Goal: Task Accomplishment & Management: Manage account settings

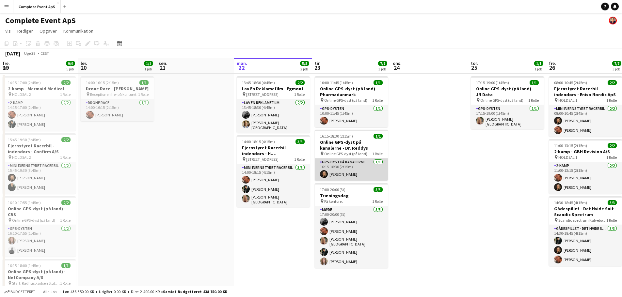
scroll to position [0, 156]
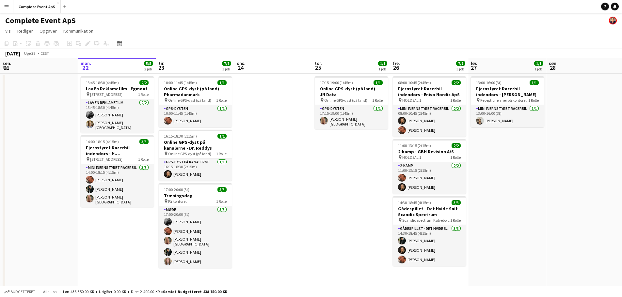
click at [5, 5] on app-icon "Menu" at bounding box center [6, 6] width 5 height 5
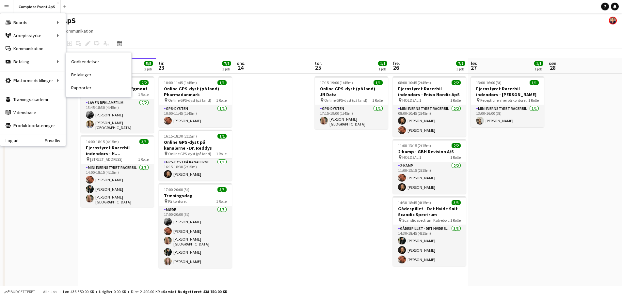
drag, startPoint x: 99, startPoint y: 60, endPoint x: 90, endPoint y: 68, distance: 11.8
click at [99, 60] on link "Godkendelser" at bounding box center [98, 61] width 65 height 13
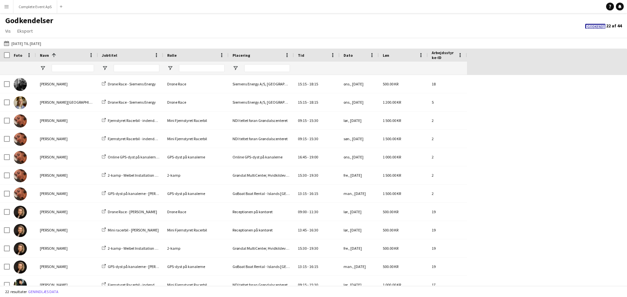
click at [595, 26] on span "Godkendt" at bounding box center [596, 27] width 18 height 4
click at [595, 25] on span "Godkendt" at bounding box center [595, 26] width 18 height 4
click at [28, 45] on button "[DATE] til [DATE] [DATE] til [DATE]" at bounding box center [23, 44] width 40 height 8
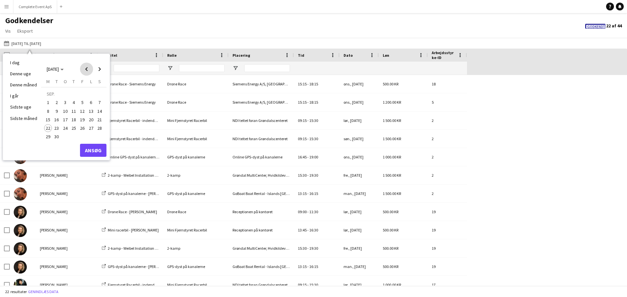
click at [86, 70] on span "Previous month" at bounding box center [86, 69] width 13 height 13
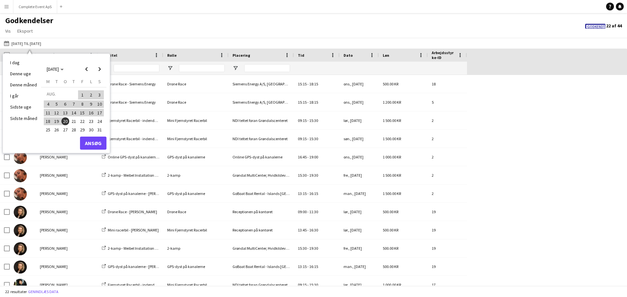
click at [72, 122] on span "21" at bounding box center [74, 122] width 8 height 8
click at [98, 70] on span "Next month" at bounding box center [99, 69] width 13 height 13
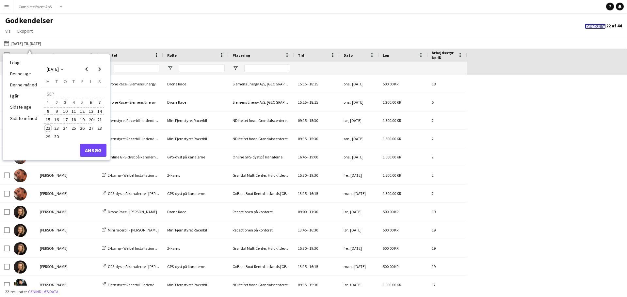
click at [90, 120] on span "20" at bounding box center [91, 120] width 8 height 8
click at [92, 150] on button "Ansøg" at bounding box center [93, 150] width 26 height 13
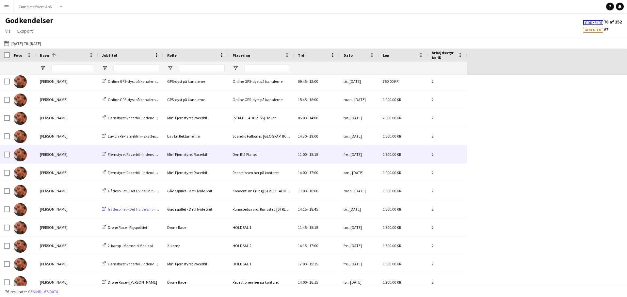
scroll to position [617, 0]
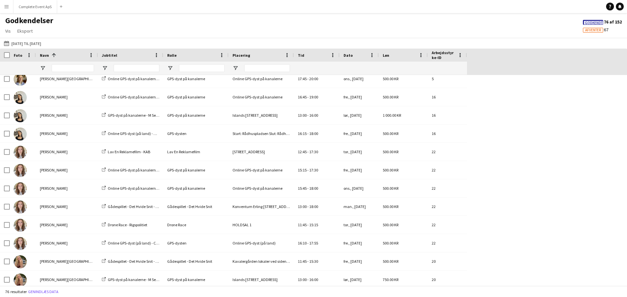
click at [591, 22] on span "Godkendt" at bounding box center [594, 23] width 18 height 4
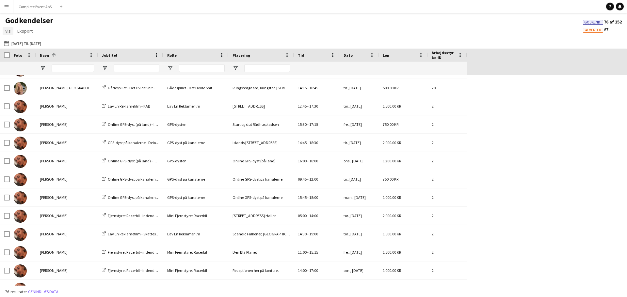
click at [8, 31] on span "Vis" at bounding box center [8, 31] width 6 height 6
click at [24, 31] on span "Eksport" at bounding box center [24, 31] width 15 height 6
click at [43, 44] on span "Eksporter som XLSX" at bounding box center [39, 45] width 39 height 6
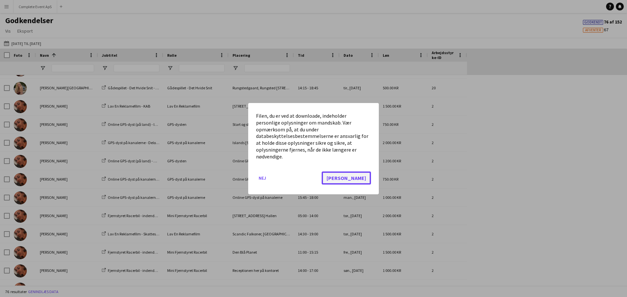
click at [363, 174] on button "[PERSON_NAME]" at bounding box center [346, 177] width 49 height 13
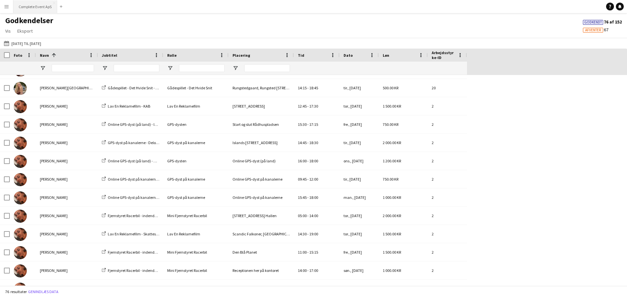
click at [32, 8] on button "Complete Event ApS Luk" at bounding box center [35, 6] width 44 height 13
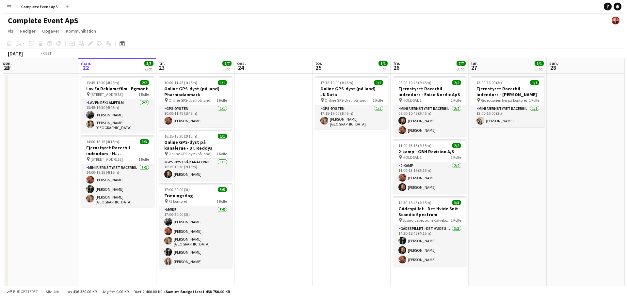
scroll to position [0, 215]
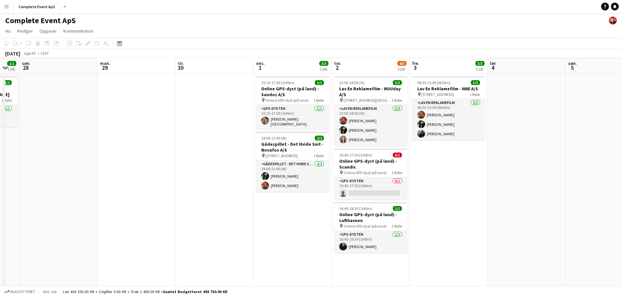
drag, startPoint x: 489, startPoint y: 204, endPoint x: 9, endPoint y: 174, distance: 480.6
click at [9, 174] on app-calendar-viewport "tor. 25 1/1 1 job fre. 26 7/7 3 job lør. 27 1/1 1 job søn. 28 man. 29 tir. 30 o…" at bounding box center [311, 226] width 622 height 337
click at [39, 9] on button "Complete Event ApS Luk" at bounding box center [36, 6] width 47 height 13
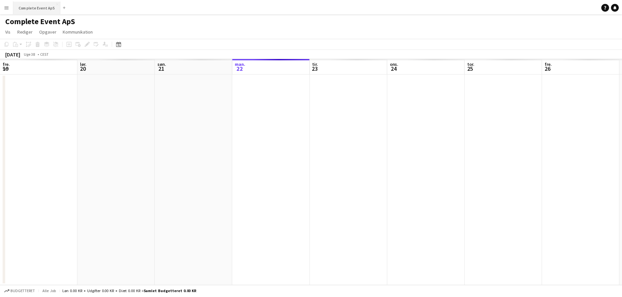
scroll to position [0, 156]
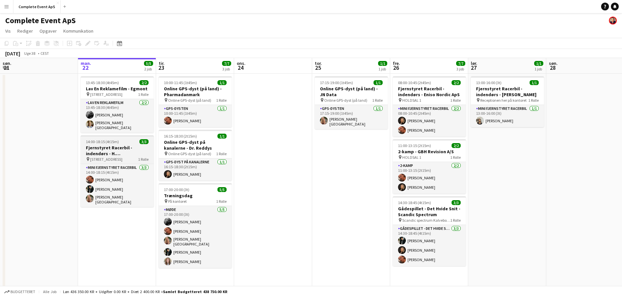
click at [126, 145] on h3 "Fjernstyret Racerbil - indendørs - H. [GEOGRAPHIC_DATA] A/S" at bounding box center [117, 151] width 73 height 12
click at [126, 143] on app-job-card "14:00-18:15 (4t15m) 3/3 Fjernstyret Racerbil - indendørs - H. [GEOGRAPHIC_DATA]…" at bounding box center [117, 172] width 73 height 72
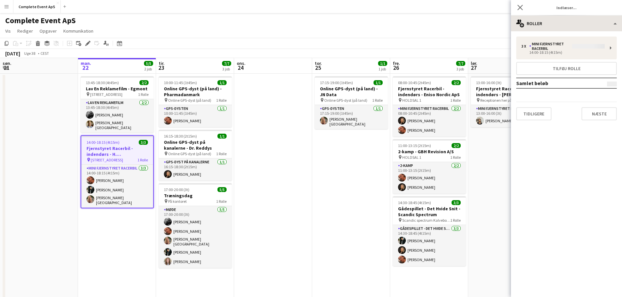
type input "**********"
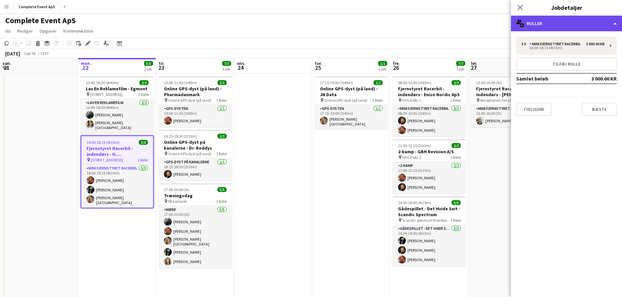
click at [572, 30] on div "multiple-users-add Roller" at bounding box center [566, 24] width 111 height 16
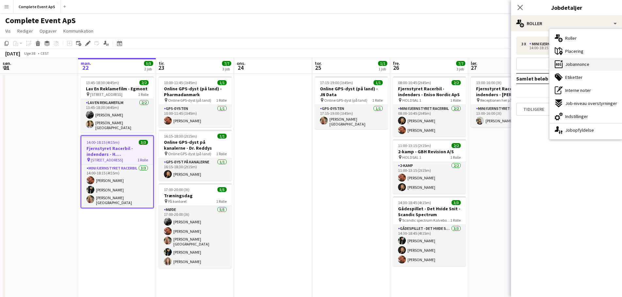
click at [580, 63] on span "Jobannonce" at bounding box center [577, 64] width 24 height 6
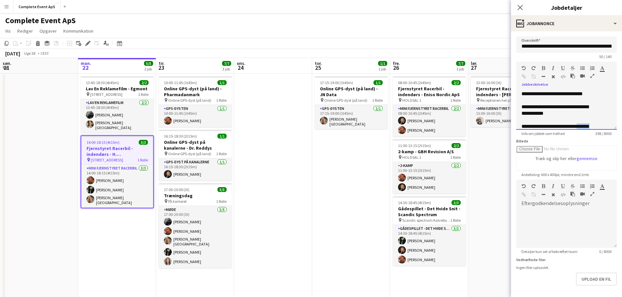
drag, startPoint x: 605, startPoint y: 137, endPoint x: 600, endPoint y: 138, distance: 5.3
click at [600, 210] on form "**********" at bounding box center [566, 177] width 111 height 281
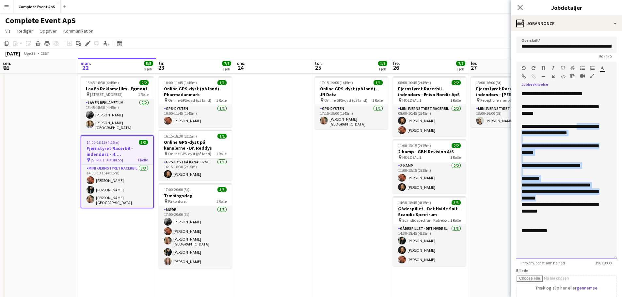
drag, startPoint x: 610, startPoint y: 127, endPoint x: 601, endPoint y: 257, distance: 130.3
click at [601, 257] on div "**********" at bounding box center [566, 175] width 101 height 169
click at [563, 172] on div at bounding box center [567, 172] width 90 height 7
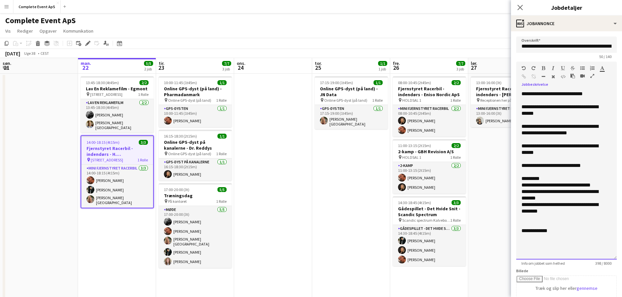
click at [586, 167] on div "**********" at bounding box center [564, 166] width 85 height 7
click at [363, 198] on app-date-cell "17:15-19:00 (1t45m) 1/1 Online GPS-dyst (på land) - JN Data pin Online GPS-dyst…" at bounding box center [351, 234] width 78 height 321
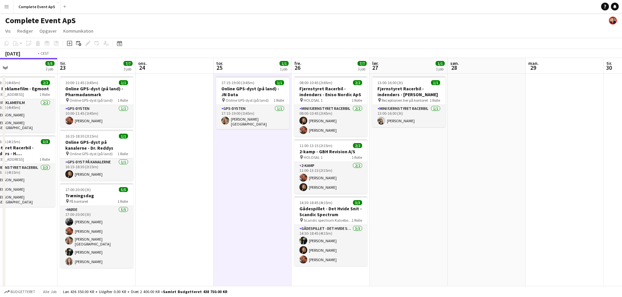
scroll to position [0, 257]
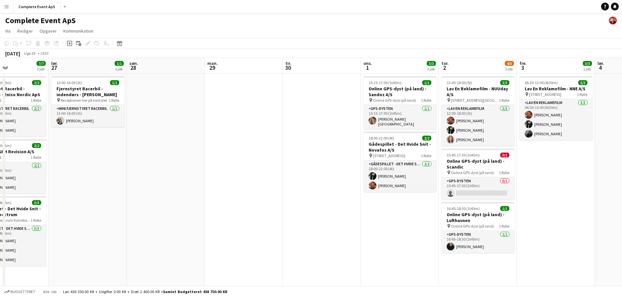
drag, startPoint x: 519, startPoint y: 199, endPoint x: 107, endPoint y: 184, distance: 412.1
click at [102, 186] on app-calendar-viewport "ons. 24 tor. 25 1/1 1 job fre. 26 7/7 3 job lør. 27 1/1 1 job søn. 28 man. 29 t…" at bounding box center [311, 226] width 622 height 337
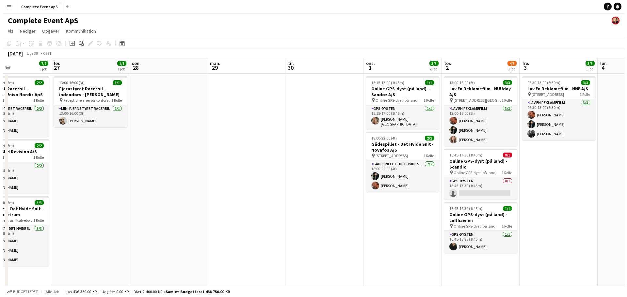
scroll to position [0, 182]
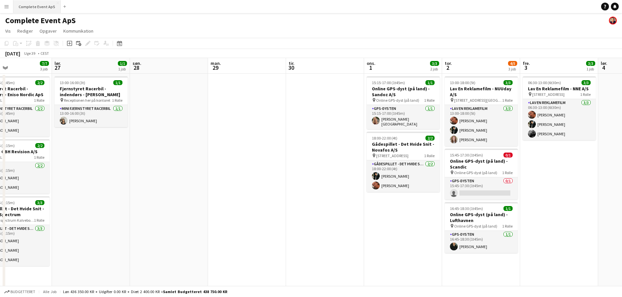
click at [33, 6] on button "Complete Event ApS Luk" at bounding box center [36, 6] width 47 height 13
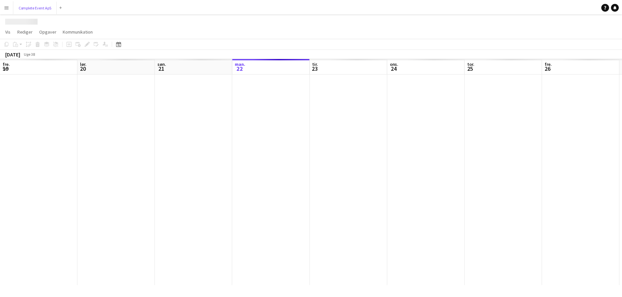
scroll to position [0, 156]
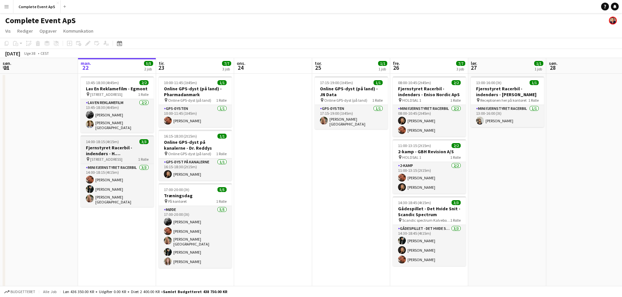
click at [134, 142] on div "14:00-18:15 (4t15m) 3/3" at bounding box center [117, 141] width 73 height 5
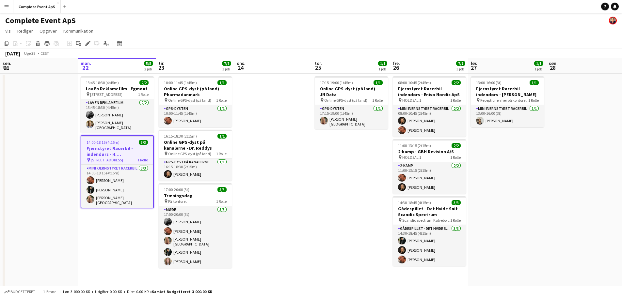
click at [134, 142] on div "14:00-18:15 (4t15m) 3/3" at bounding box center [117, 142] width 72 height 5
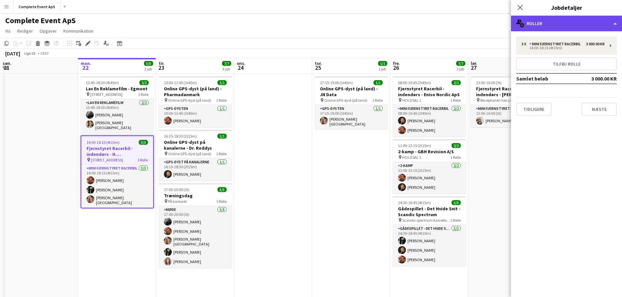
click at [559, 23] on div "multiple-users-add Roller" at bounding box center [566, 24] width 111 height 16
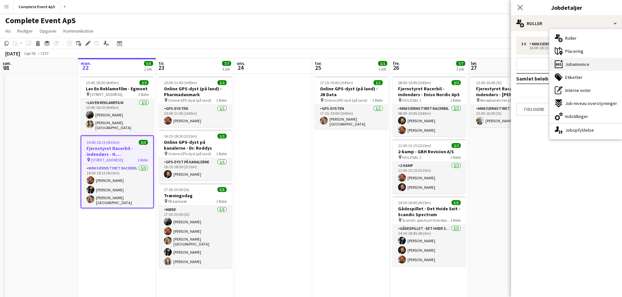
click at [591, 67] on div "ads-window Jobannonce" at bounding box center [586, 64] width 73 height 13
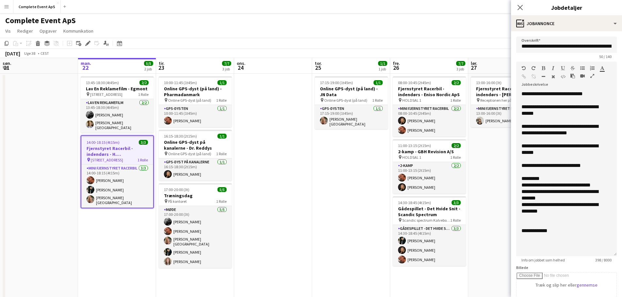
drag, startPoint x: 610, startPoint y: 128, endPoint x: 621, endPoint y: 255, distance: 127.8
click at [622, 255] on mat-expansion-panel "**********" at bounding box center [566, 164] width 111 height 266
click at [117, 42] on icon at bounding box center [119, 43] width 5 height 5
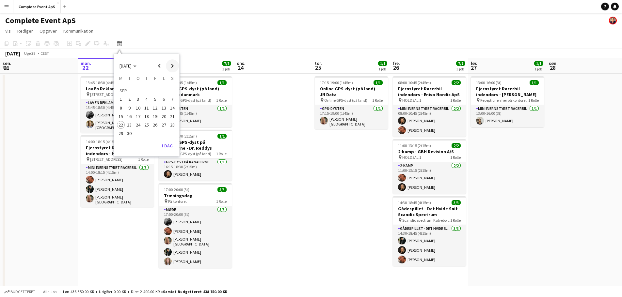
click at [172, 65] on span "Next month" at bounding box center [172, 65] width 13 height 13
click at [146, 124] on span "23" at bounding box center [147, 125] width 8 height 8
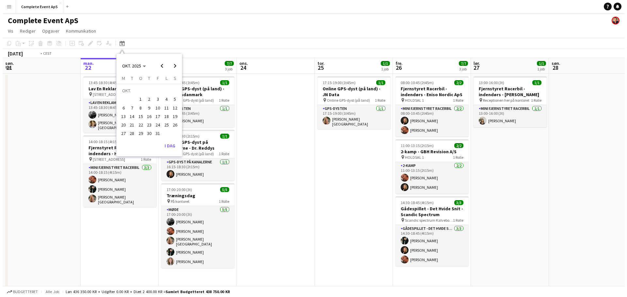
scroll to position [0, 225]
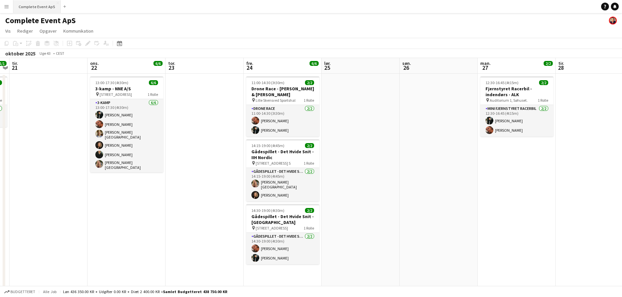
click at [33, 3] on button "Complete Event ApS Luk" at bounding box center [36, 6] width 47 height 13
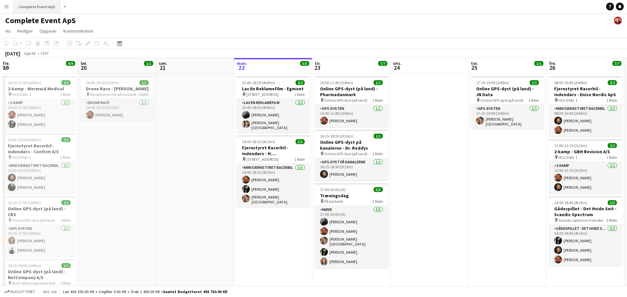
scroll to position [0, 156]
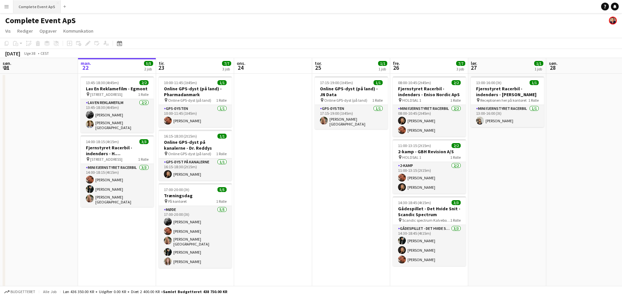
click at [38, 7] on button "Complete Event ApS Luk" at bounding box center [36, 6] width 47 height 13
click at [119, 41] on icon "Datovælger" at bounding box center [119, 43] width 5 height 5
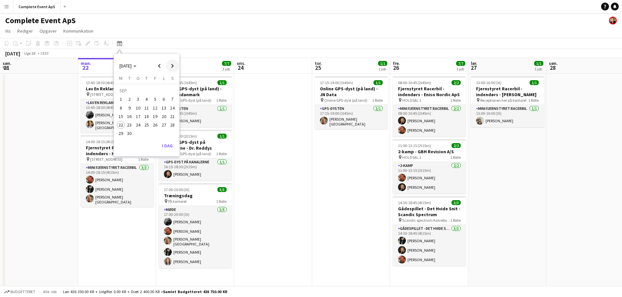
click at [171, 63] on span "Next month" at bounding box center [172, 65] width 13 height 13
click at [171, 64] on span "Next month" at bounding box center [172, 65] width 13 height 13
click at [158, 63] on span "Previous month" at bounding box center [159, 65] width 13 height 13
click at [156, 132] on span "31" at bounding box center [155, 134] width 8 height 8
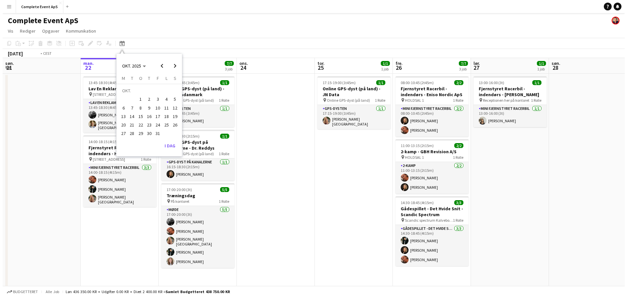
scroll to position [0, 225]
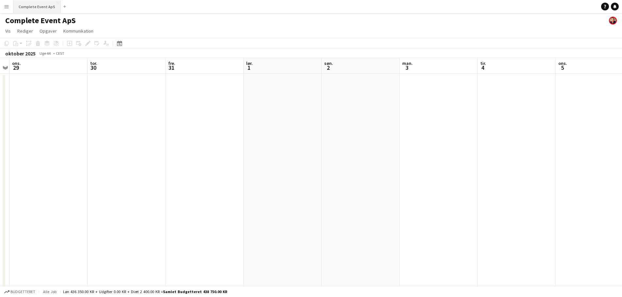
click at [31, 5] on button "Complete Event ApS Luk" at bounding box center [36, 6] width 47 height 13
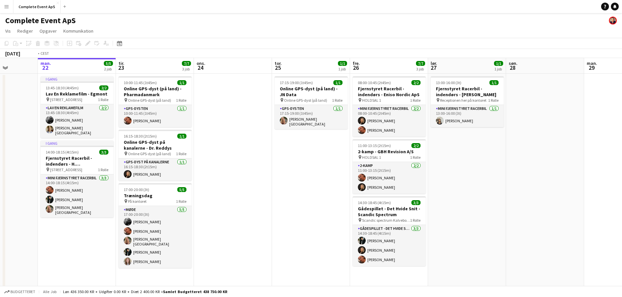
scroll to position [0, 242]
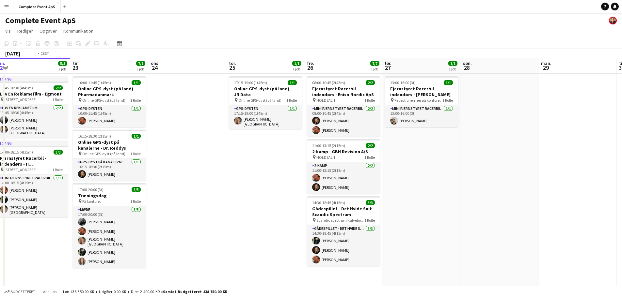
drag, startPoint x: 537, startPoint y: 191, endPoint x: 0, endPoint y: 149, distance: 538.2
click at [0, 149] on app-calendar-viewport "fre. 19 9/9 5 job lør. 20 1/1 1 job søn. 21 man. 22 5/5 2 job tir. 23 7/7 3 job…" at bounding box center [311, 226] width 622 height 337
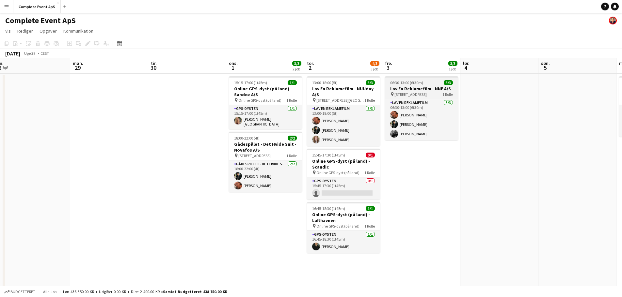
click at [429, 80] on div "06:30-13:00 (6t30m) 3/3" at bounding box center [421, 82] width 73 height 5
click at [429, 80] on app-job-card "06:30-13:00 (6t30m) 3/3 Lav En Reklamefilm - NNE A/S pin [STREET_ADDRESS] Rolle…" at bounding box center [421, 108] width 73 height 64
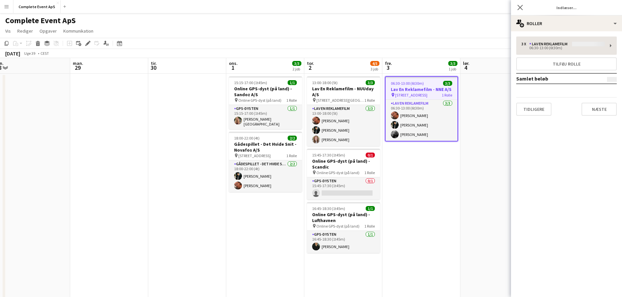
type input "**********"
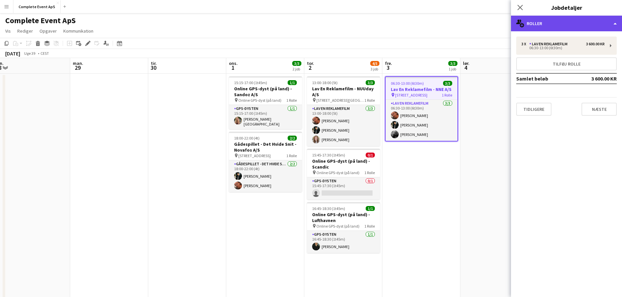
click at [568, 24] on div "multiple-users-add Roller" at bounding box center [566, 24] width 111 height 16
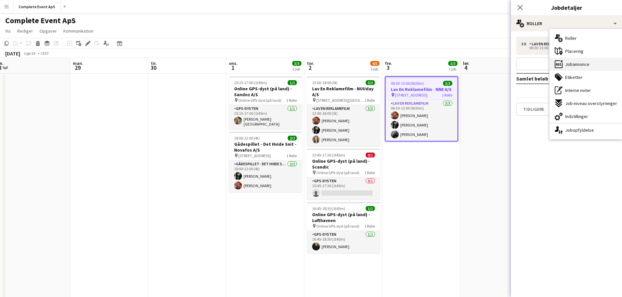
click at [580, 65] on span "Jobannonce" at bounding box center [577, 64] width 24 height 6
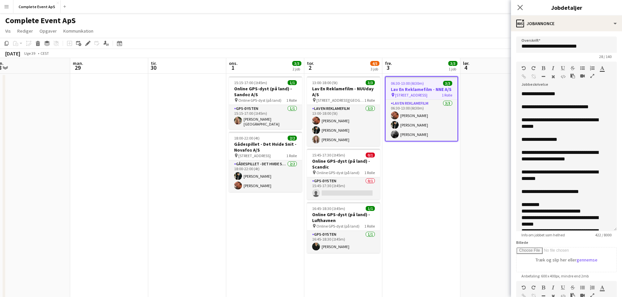
drag, startPoint x: 604, startPoint y: 136, endPoint x: 593, endPoint y: 238, distance: 102.1
click at [593, 238] on form "**********" at bounding box center [566, 228] width 111 height 383
click at [565, 139] on div "**********" at bounding box center [562, 139] width 80 height 7
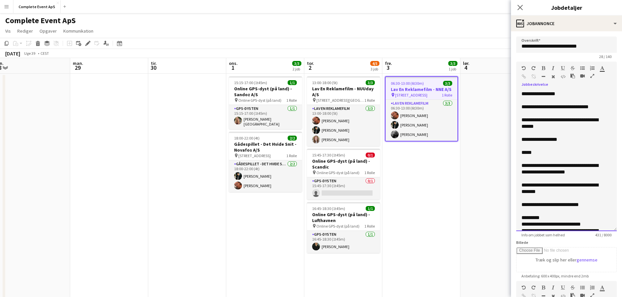
click at [548, 153] on div "*****" at bounding box center [562, 153] width 80 height 7
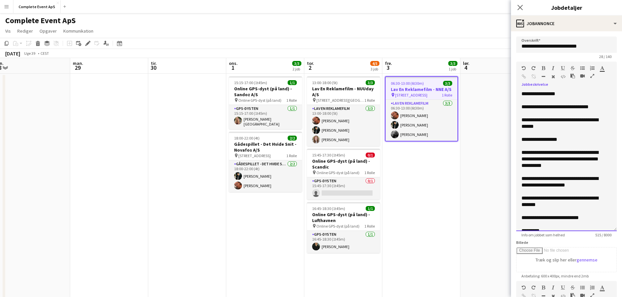
scroll to position [54, 0]
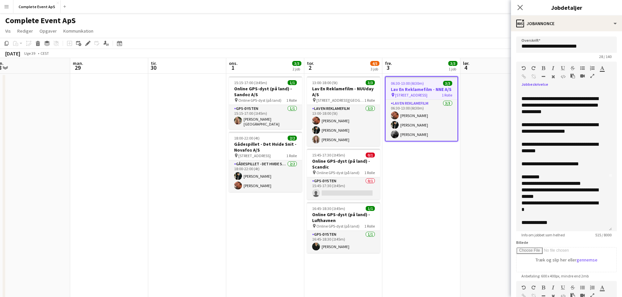
click at [433, 245] on app-date-cell "06:30-13:00 (6t30m) 3/3 Lav En Reklamefilm - NNE A/S pin [STREET_ADDRESS] Rolle…" at bounding box center [421, 234] width 78 height 321
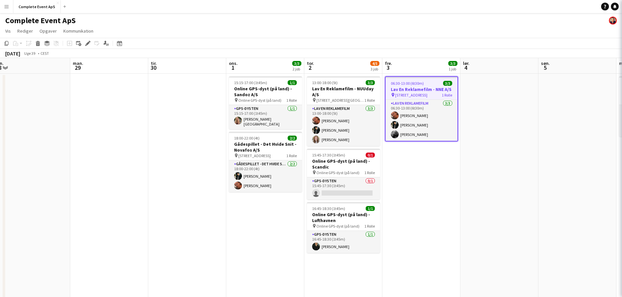
scroll to position [0, 242]
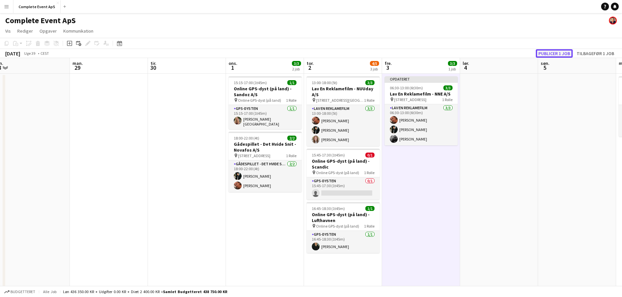
click at [543, 53] on button "Publicer 1 job" at bounding box center [554, 53] width 37 height 8
